Goal: Navigation & Orientation: Find specific page/section

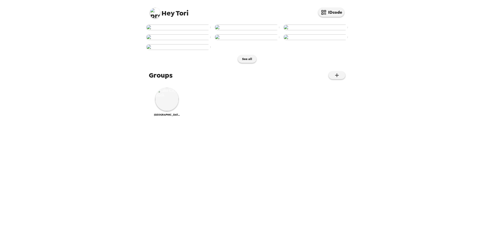
scroll to position [108, 0]
click at [155, 116] on div "[GEOGRAPHIC_DATA]" at bounding box center [167, 102] width 26 height 29
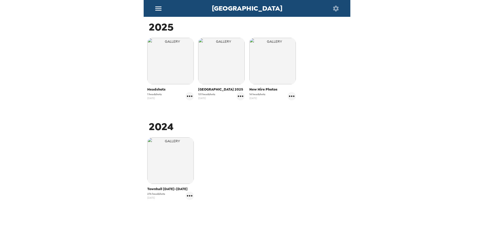
scroll to position [91, 0]
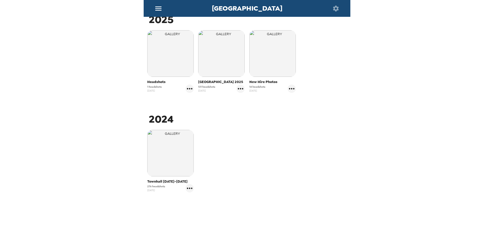
click at [178, 149] on img "button" at bounding box center [170, 153] width 46 height 46
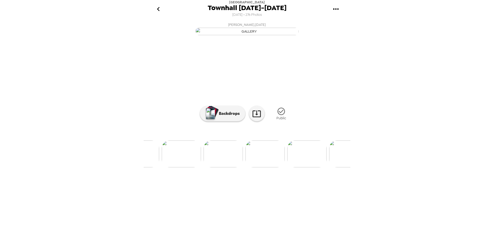
scroll to position [0, 6535]
click at [199, 167] on img at bounding box center [195, 153] width 39 height 27
click at [236, 167] on img at bounding box center [230, 153] width 39 height 27
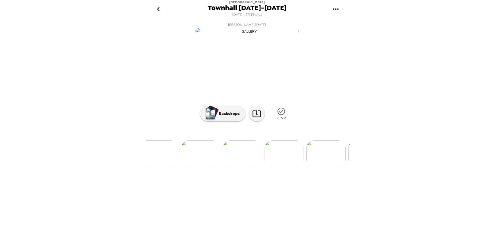
click at [146, 226] on div "LCB Employee , [DATE] [PERSON_NAME] , [DATE] [PERSON_NAME] , [DATE] [PERSON_NAM…" at bounding box center [247, 128] width 207 height 217
click at [169, 167] on img at bounding box center [168, 153] width 39 height 27
drag, startPoint x: 347, startPoint y: 223, endPoint x: 137, endPoint y: 214, distance: 210.4
click at [137, 214] on div "[GEOGRAPHIC_DATA] [DATE]-[DATE] [DATE] • 276 Photos LCB Employee , [DATE] [PERS…" at bounding box center [247, 119] width 494 height 239
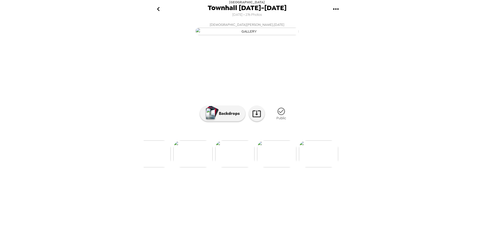
scroll to position [0, 11448]
click at [253, 167] on img at bounding box center [259, 153] width 39 height 27
click at [159, 7] on icon "go back" at bounding box center [158, 9] width 3 height 4
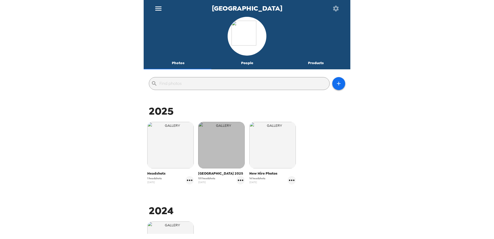
click at [225, 150] on img "button" at bounding box center [221, 145] width 46 height 46
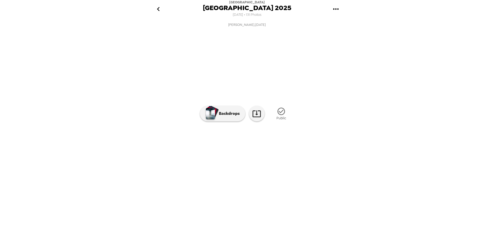
scroll to position [0, 2058]
